Goal: Answer question/provide support: Share knowledge or assist other users

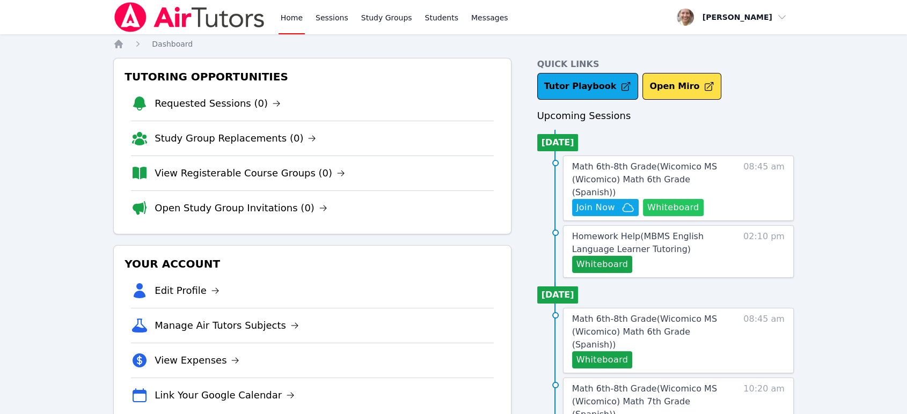
click at [663, 201] on button "Whiteboard" at bounding box center [673, 207] width 61 height 17
click at [585, 201] on span "Join Now" at bounding box center [595, 207] width 39 height 13
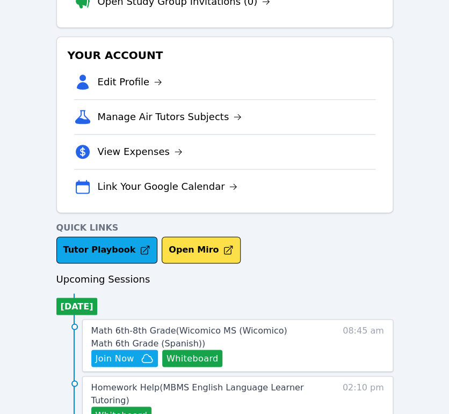
scroll to position [357, 0]
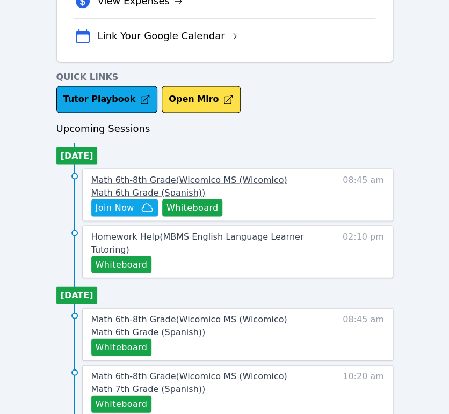
click at [191, 180] on span "Math 6th-8th Grade ( Wicomico MS (Wicomico) Math 6th Grade (Spanish) )" at bounding box center [189, 185] width 196 height 23
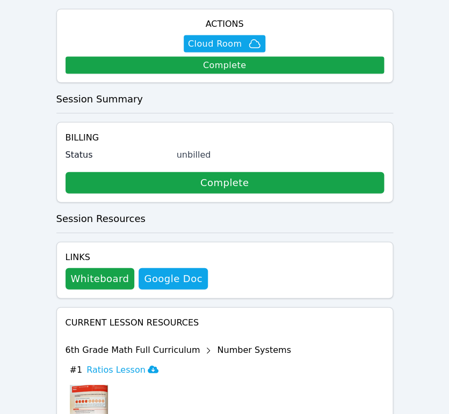
scroll to position [233, 0]
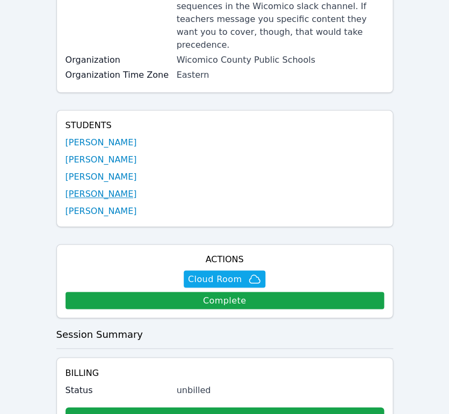
click at [89, 188] on link "[PERSON_NAME]" at bounding box center [100, 194] width 71 height 13
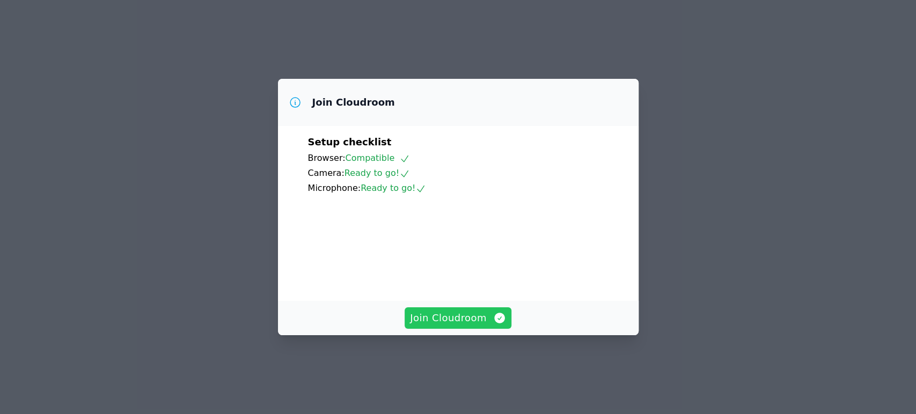
click at [456, 326] on span "Join Cloudroom" at bounding box center [458, 318] width 96 height 15
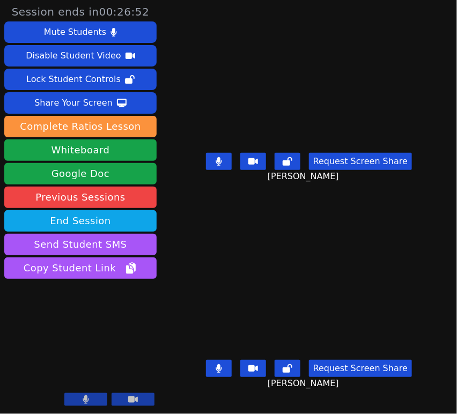
click at [217, 163] on icon at bounding box center [219, 161] width 6 height 9
click at [226, 162] on button at bounding box center [219, 161] width 26 height 17
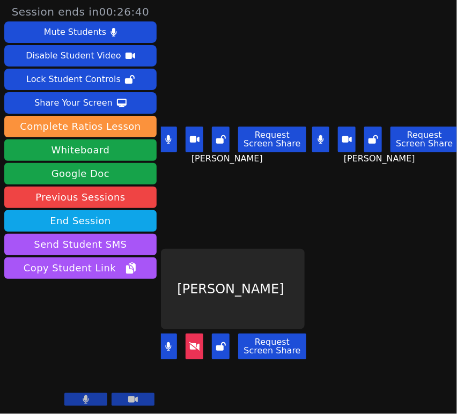
click at [318, 135] on icon at bounding box center [321, 139] width 6 height 9
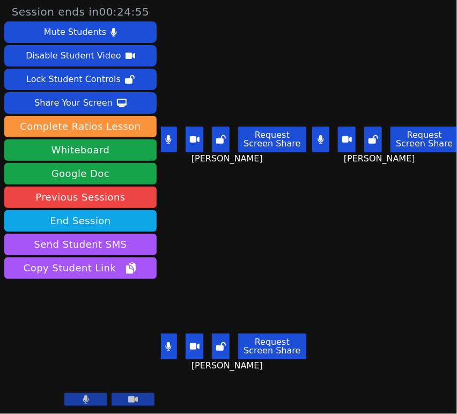
click at [167, 347] on button at bounding box center [169, 347] width 18 height 26
click at [167, 135] on icon at bounding box center [168, 139] width 6 height 9
click at [165, 135] on icon at bounding box center [168, 139] width 11 height 9
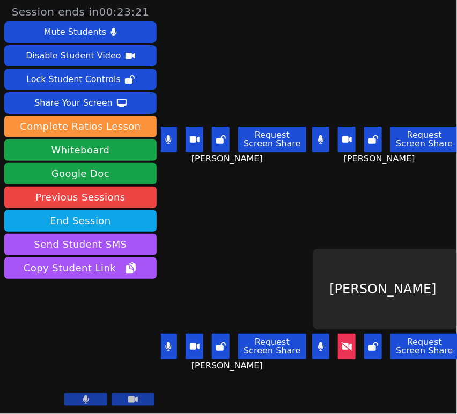
click at [322, 135] on button at bounding box center [321, 140] width 18 height 26
click at [169, 141] on button at bounding box center [169, 140] width 18 height 26
click at [173, 338] on button at bounding box center [169, 347] width 18 height 26
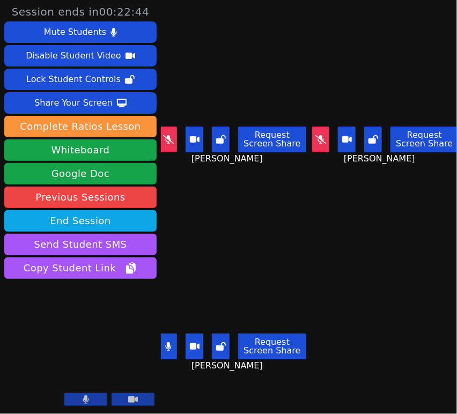
click at [168, 342] on icon at bounding box center [168, 346] width 6 height 9
click at [323, 140] on button at bounding box center [321, 140] width 18 height 26
click at [321, 144] on button at bounding box center [321, 140] width 18 height 26
click at [170, 342] on icon at bounding box center [168, 346] width 11 height 9
click at [176, 337] on button at bounding box center [169, 347] width 18 height 26
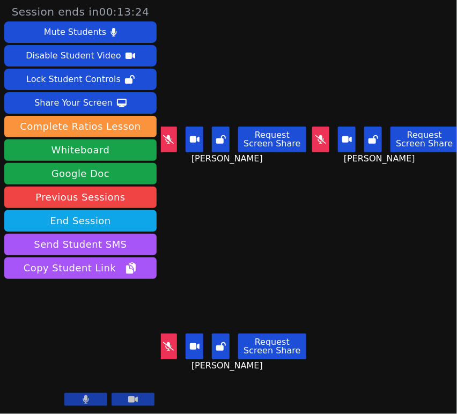
click at [167, 136] on icon at bounding box center [168, 139] width 11 height 9
click at [167, 135] on icon at bounding box center [168, 139] width 6 height 9
click at [162, 340] on button at bounding box center [169, 347] width 18 height 26
click at [163, 340] on button at bounding box center [169, 347] width 18 height 26
click at [167, 342] on icon at bounding box center [168, 346] width 6 height 9
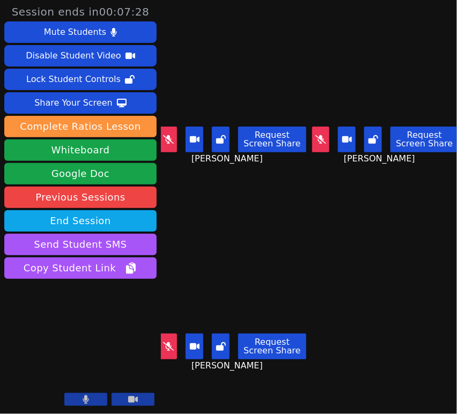
click at [319, 136] on icon at bounding box center [321, 139] width 11 height 9
click at [319, 139] on icon at bounding box center [321, 139] width 6 height 9
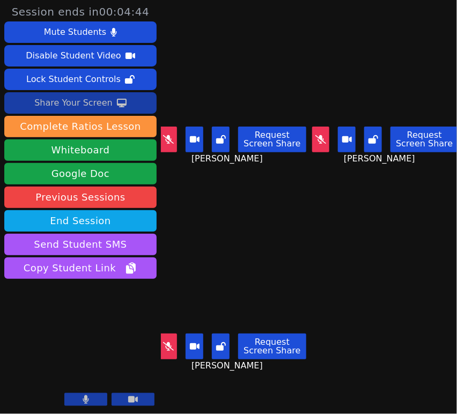
click at [92, 110] on div "Share Your Screen" at bounding box center [73, 102] width 78 height 17
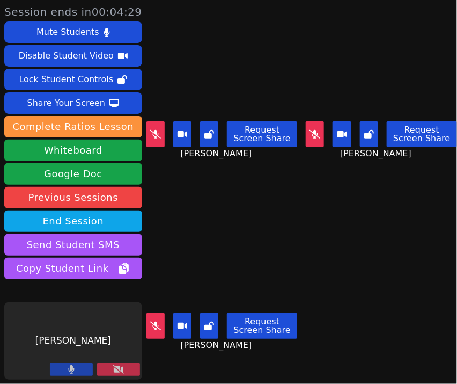
click at [306, 138] on button at bounding box center [315, 134] width 18 height 26
click at [150, 130] on icon at bounding box center [155, 134] width 11 height 9
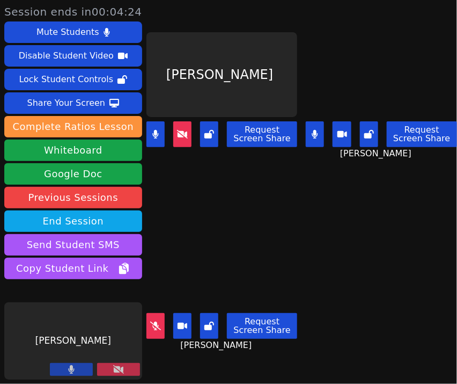
click at [150, 324] on icon at bounding box center [155, 325] width 11 height 9
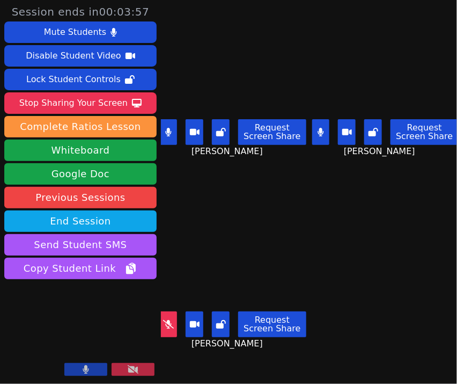
click at [161, 317] on button at bounding box center [169, 324] width 18 height 26
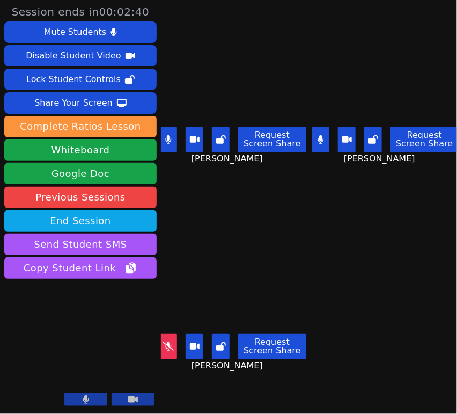
click at [318, 137] on icon at bounding box center [321, 139] width 6 height 9
click at [165, 140] on icon at bounding box center [168, 139] width 6 height 9
click at [312, 139] on button at bounding box center [321, 140] width 18 height 26
drag, startPoint x: 169, startPoint y: 339, endPoint x: 184, endPoint y: 320, distance: 24.1
click at [169, 342] on icon at bounding box center [168, 346] width 11 height 9
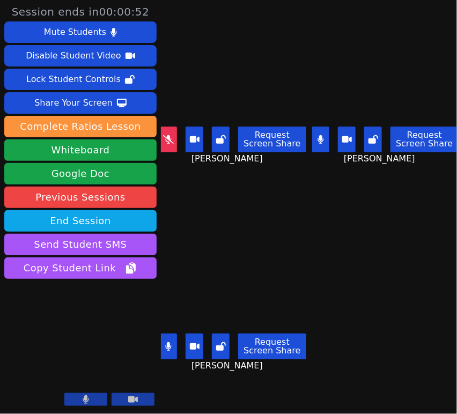
click at [320, 132] on button at bounding box center [321, 140] width 18 height 26
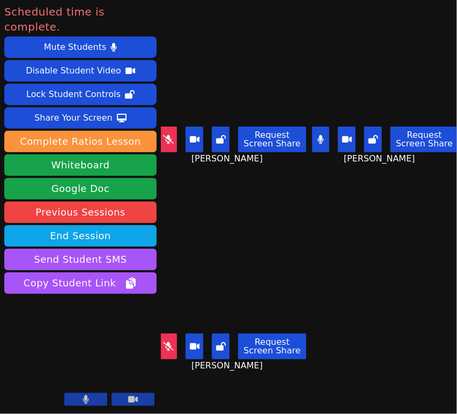
click at [318, 141] on button at bounding box center [321, 140] width 18 height 26
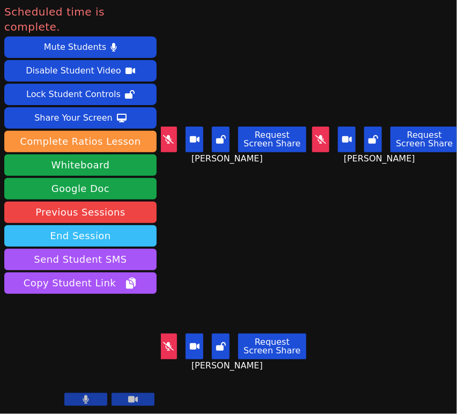
click at [79, 225] on button "End Session" at bounding box center [80, 235] width 152 height 21
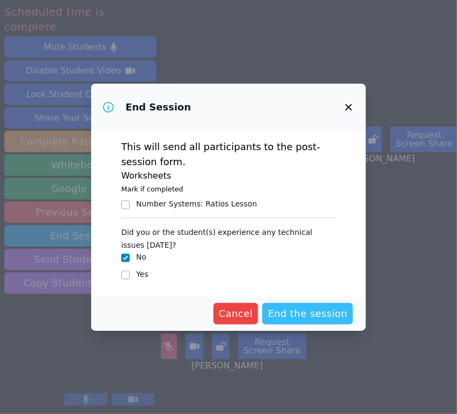
click at [298, 319] on span "End the session" at bounding box center [308, 313] width 80 height 15
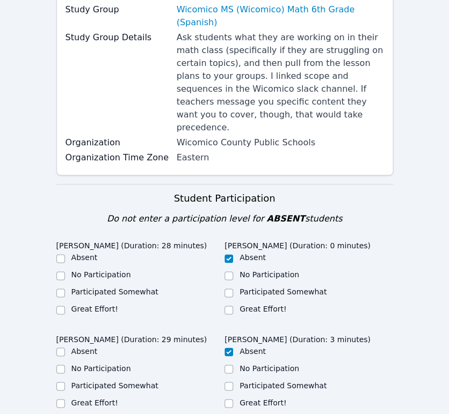
scroll to position [238, 0]
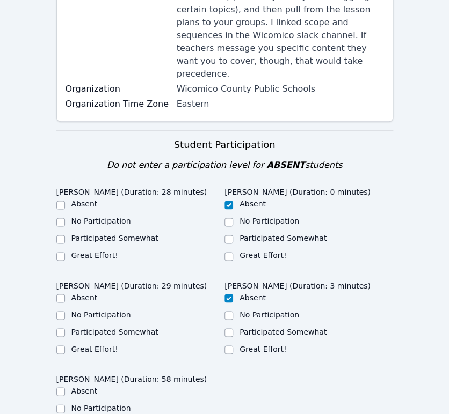
click at [58, 250] on div at bounding box center [60, 256] width 9 height 13
click at [58, 252] on input "Great Effort!" at bounding box center [60, 256] width 9 height 9
checkbox input "true"
click at [62, 346] on input "Great Effort!" at bounding box center [60, 350] width 9 height 9
checkbox input "true"
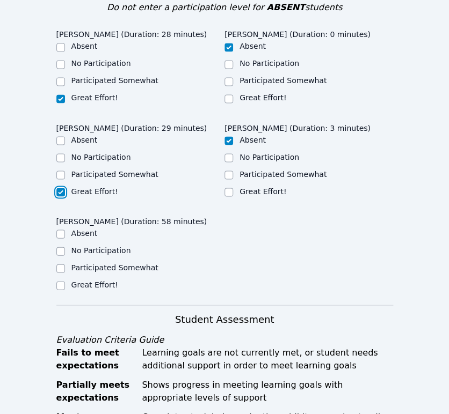
scroll to position [417, 0]
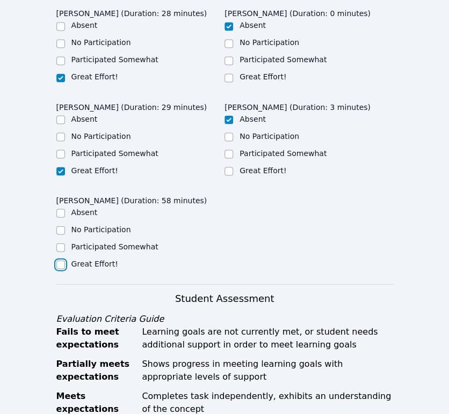
click at [59, 260] on input "Great Effort!" at bounding box center [60, 264] width 9 height 9
checkbox input "true"
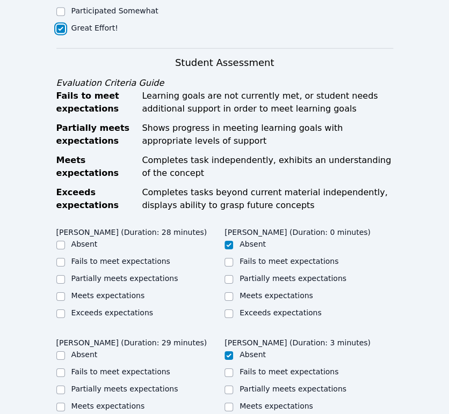
scroll to position [656, 0]
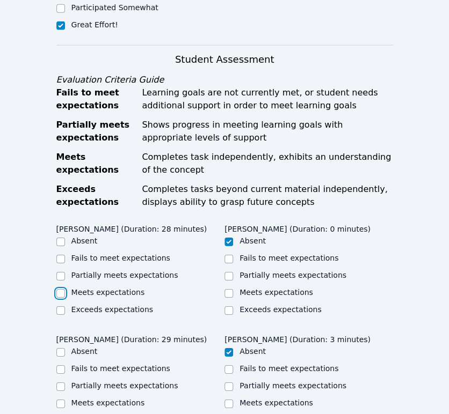
click at [62, 289] on input "Meets expectations" at bounding box center [60, 293] width 9 height 9
checkbox input "true"
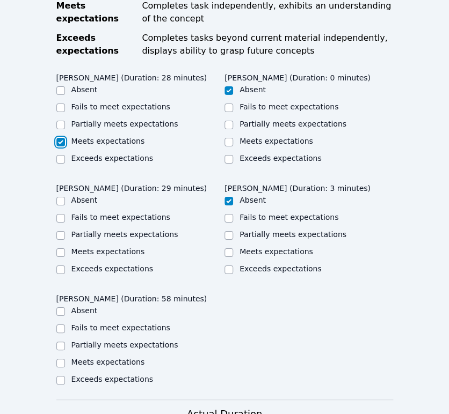
scroll to position [835, 0]
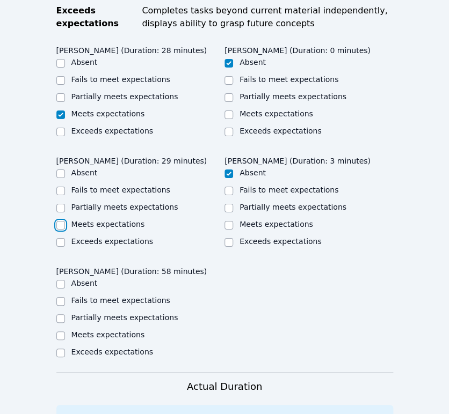
click at [56, 221] on input "Meets expectations" at bounding box center [60, 225] width 9 height 9
checkbox input "true"
click at [60, 332] on input "Meets expectations" at bounding box center [60, 336] width 9 height 9
checkbox input "true"
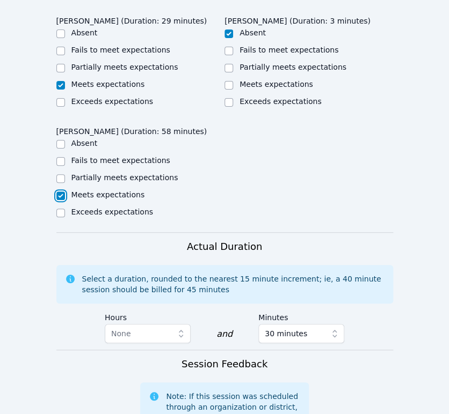
scroll to position [1133, 0]
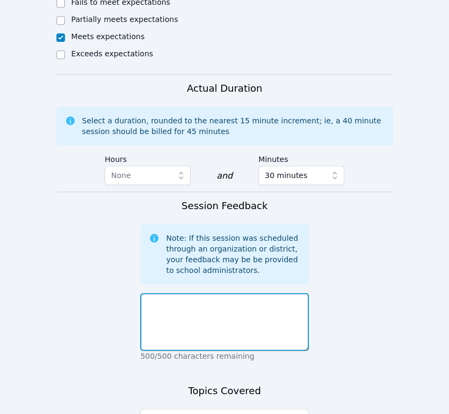
click at [248, 293] on textarea at bounding box center [224, 322] width 169 height 58
type textarea "I"
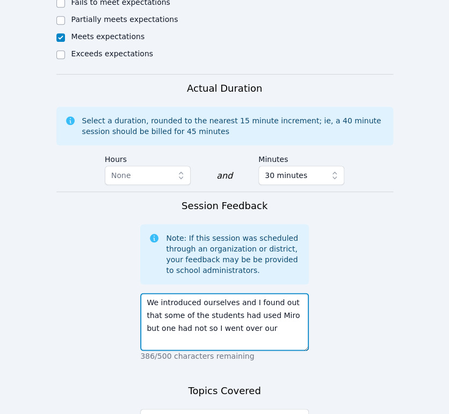
click at [174, 293] on textarea "We introduced ourselves and I found out that some of the students had used Miro…" at bounding box center [224, 322] width 169 height 58
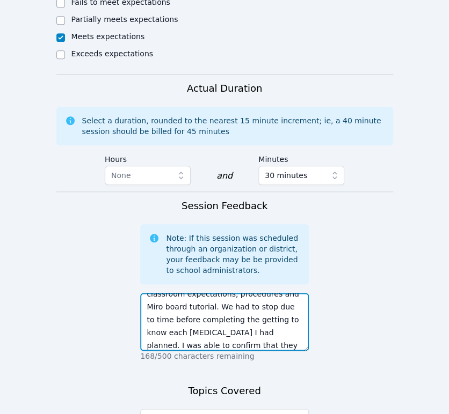
scroll to position [60, 0]
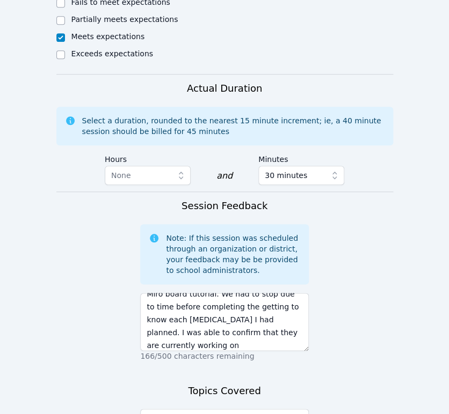
click at [213, 351] on p "166/500 characters remaining" at bounding box center [224, 356] width 169 height 11
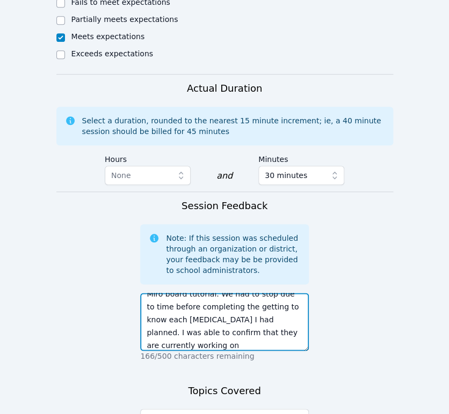
click at [219, 309] on textarea "We introduced ourselves and I found out that some of the students had used Miro…" at bounding box center [224, 322] width 169 height 58
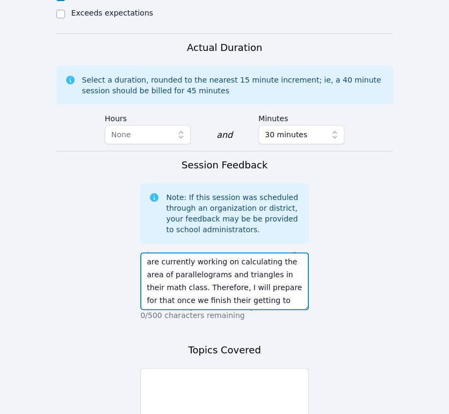
scroll to position [1193, 0]
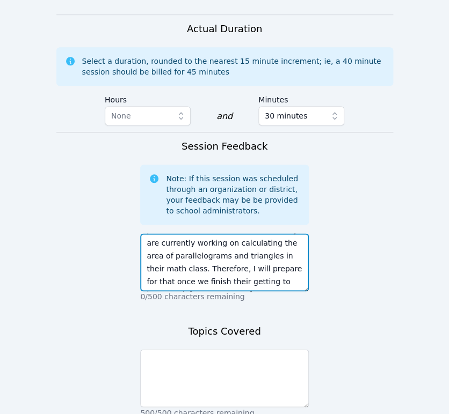
type textarea "We introduced ourselves and I found out that some of the students had used Miro…"
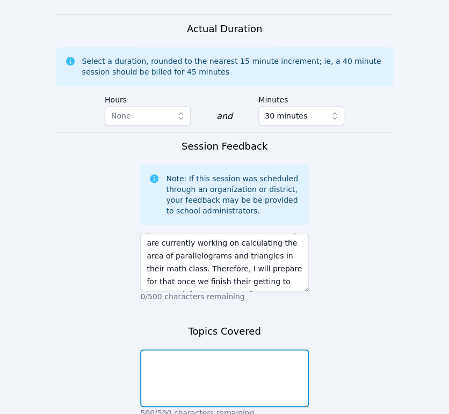
click at [219, 349] on textarea at bounding box center [224, 378] width 169 height 58
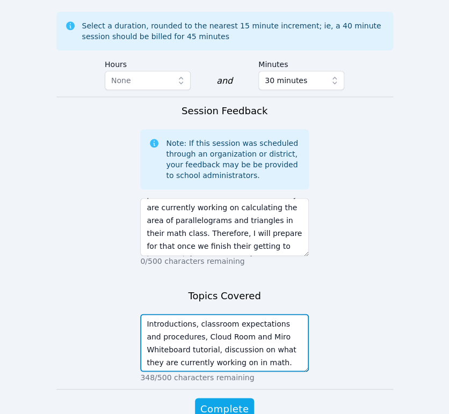
scroll to position [1247, 0]
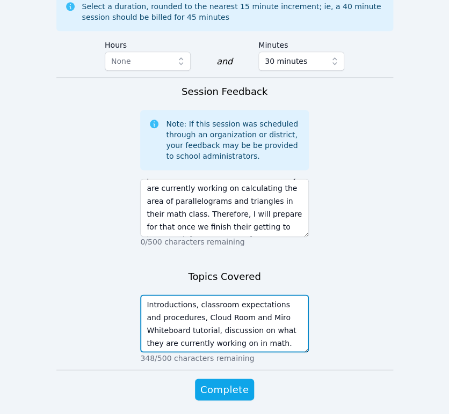
click at [254, 310] on textarea "Introductions, classroom expectations and procedures, Cloud Room and Miro White…" at bounding box center [224, 324] width 169 height 58
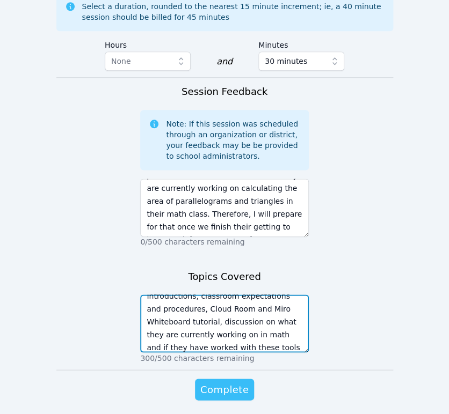
type textarea "Introductions, classroom expectations and procedures, Cloud Room and Miro White…"
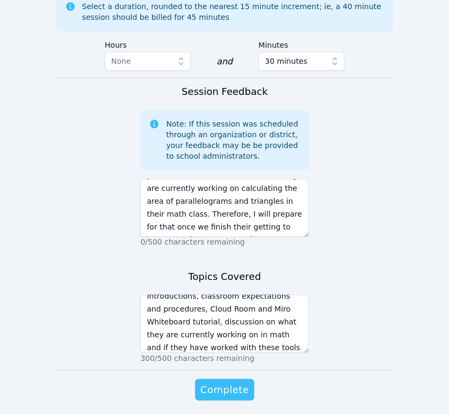
click at [243, 382] on span "Complete" at bounding box center [224, 389] width 48 height 15
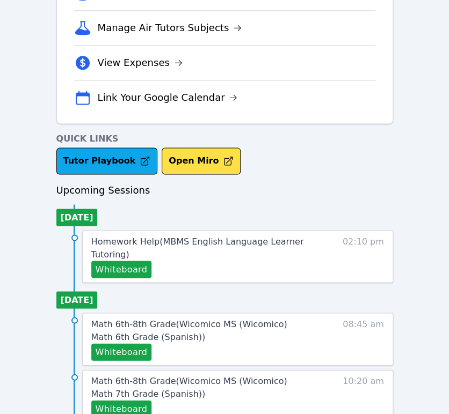
scroll to position [298, 0]
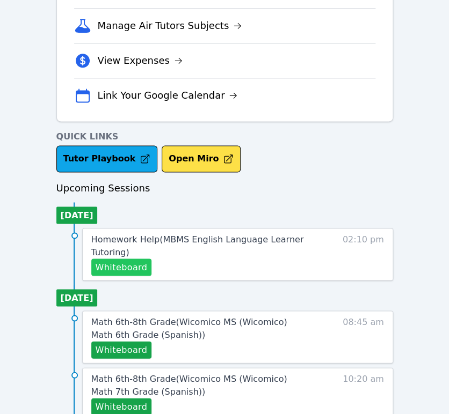
click at [140, 267] on button "Whiteboard" at bounding box center [121, 267] width 61 height 17
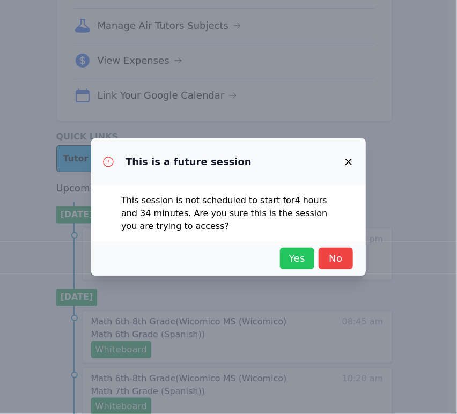
click at [303, 256] on span "Yes" at bounding box center [298, 258] width 24 height 15
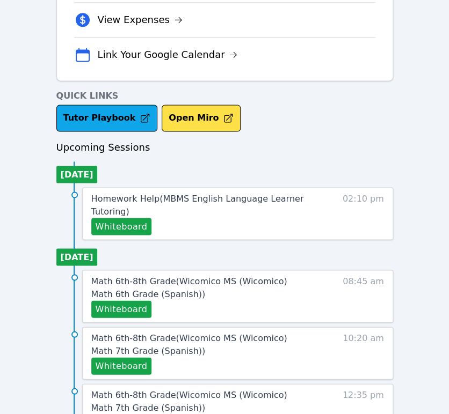
scroll to position [357, 0]
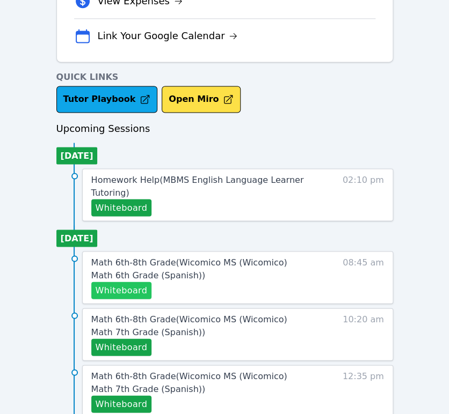
click at [130, 289] on button "Whiteboard" at bounding box center [121, 290] width 61 height 17
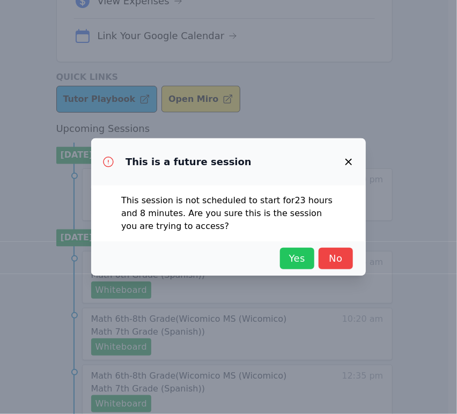
click at [306, 254] on span "Yes" at bounding box center [298, 258] width 24 height 15
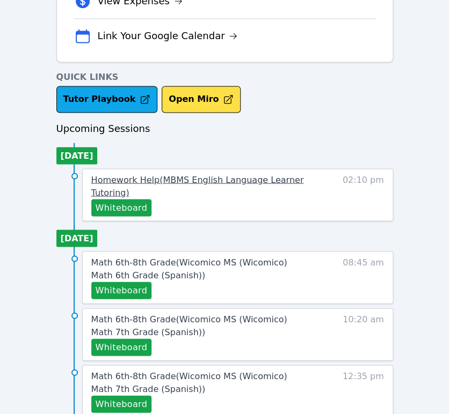
click at [221, 179] on span "Homework Help ( MBMS English Language Learner Tutoring )" at bounding box center [197, 185] width 213 height 23
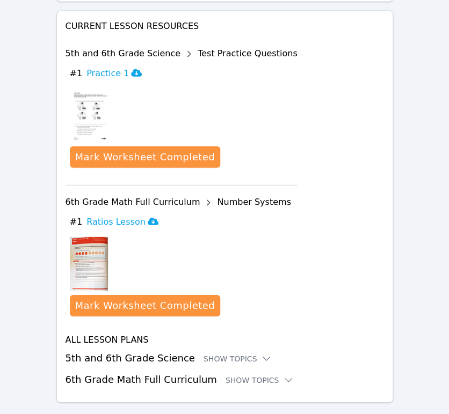
scroll to position [600, 0]
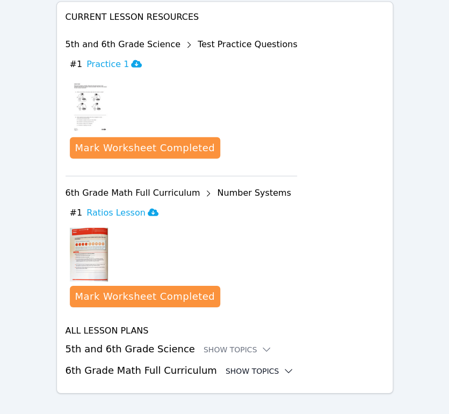
click at [254, 366] on div "Show Topics" at bounding box center [259, 371] width 69 height 11
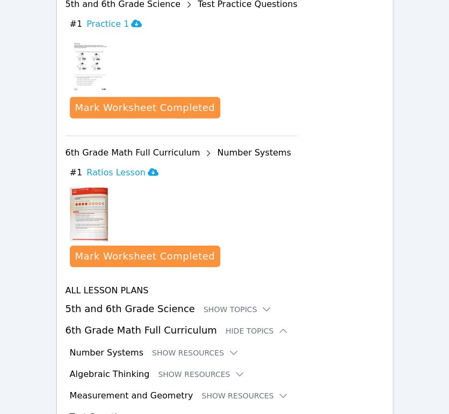
scroll to position [687, 0]
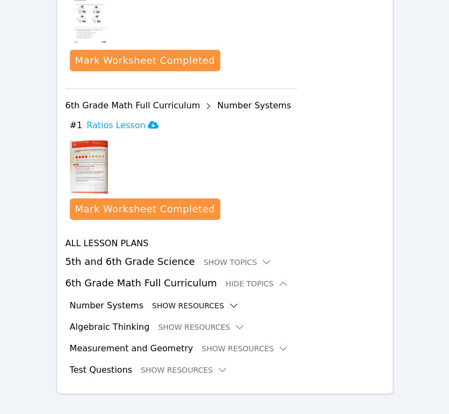
click at [207, 301] on button "Show Resources" at bounding box center [195, 306] width 87 height 11
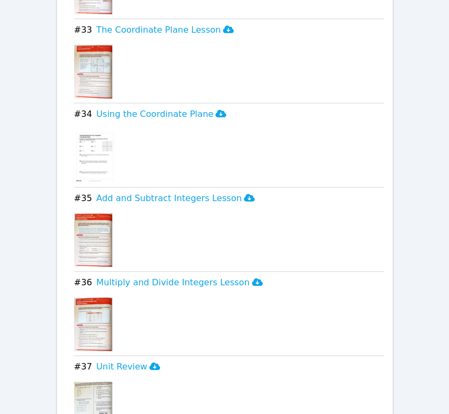
scroll to position [3812, 0]
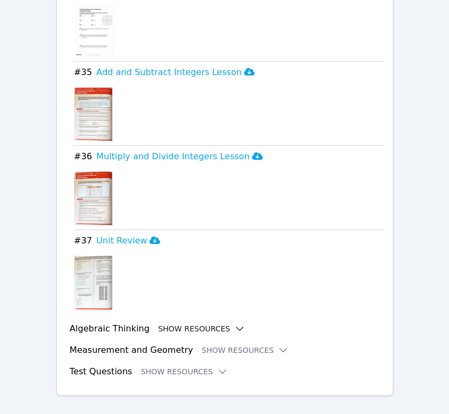
click at [210, 324] on button "Show Resources" at bounding box center [201, 329] width 87 height 11
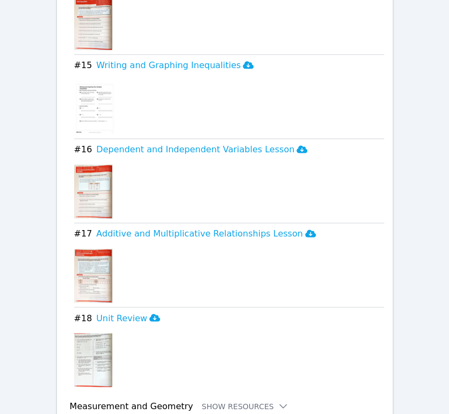
scroll to position [5281, 0]
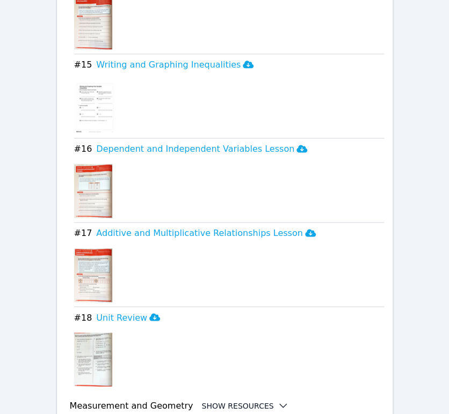
click at [241, 400] on button "Show Resources" at bounding box center [244, 405] width 87 height 11
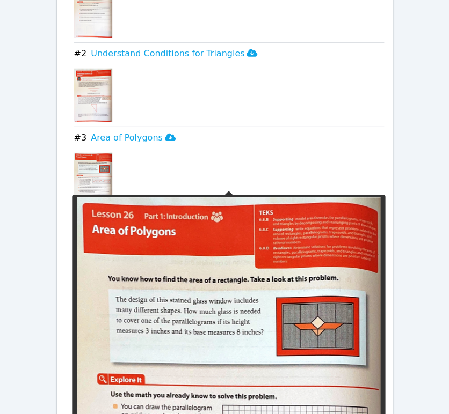
scroll to position [5684, 0]
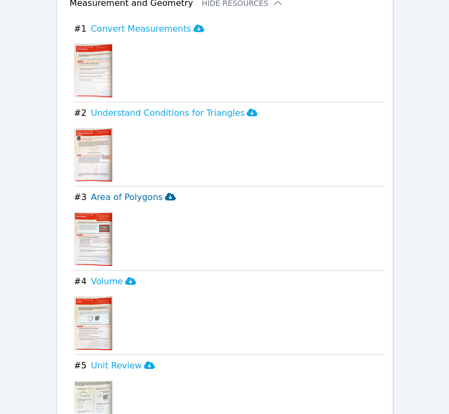
click at [126, 191] on h3 "Area of Polygons" at bounding box center [133, 197] width 85 height 13
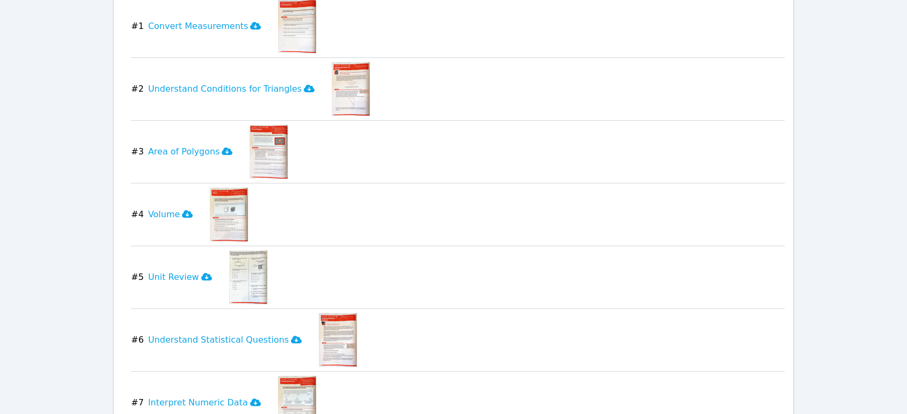
scroll to position [4504, 0]
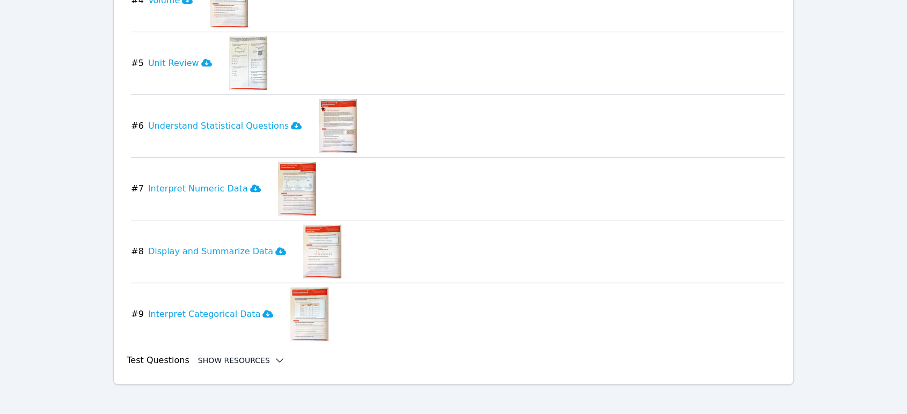
click at [223, 357] on button "Show Resources" at bounding box center [241, 360] width 87 height 11
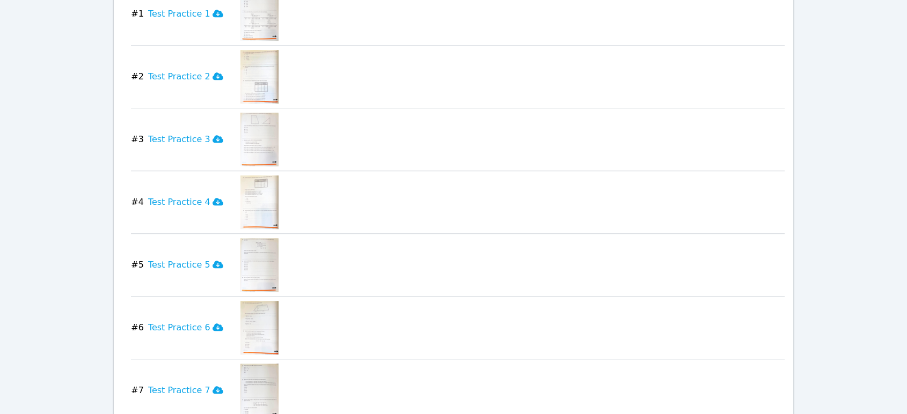
scroll to position [4921, 0]
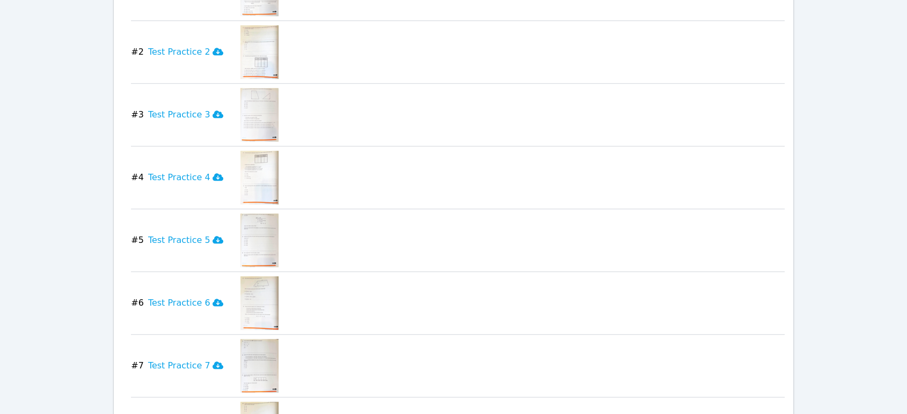
click at [247, 102] on img at bounding box center [259, 115] width 38 height 54
click at [213, 111] on icon at bounding box center [218, 114] width 11 height 9
